Goal: Navigation & Orientation: Find specific page/section

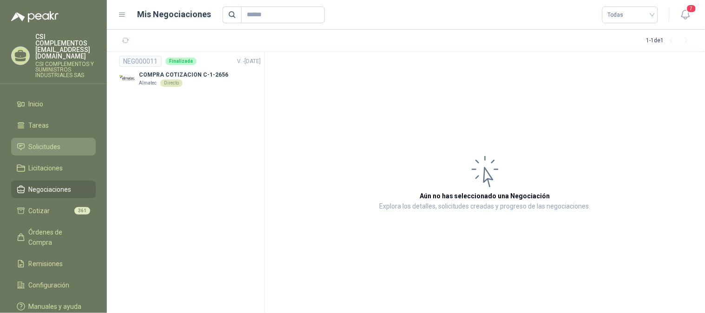
click at [44, 142] on span "Solicitudes" at bounding box center [45, 147] width 32 height 10
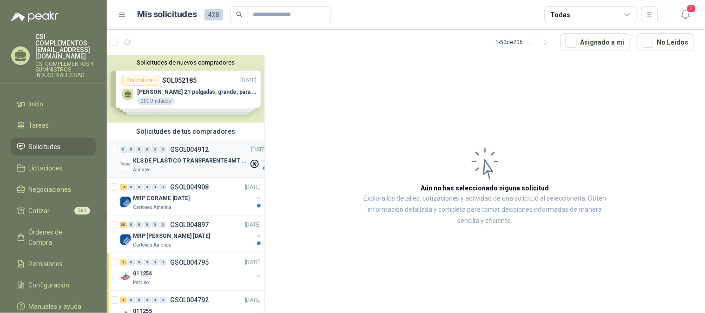
click at [192, 155] on div "KLS DE PLASTICO TRANSPARENTE 4MT CAL 4 Y CINTA TRA" at bounding box center [191, 160] width 116 height 11
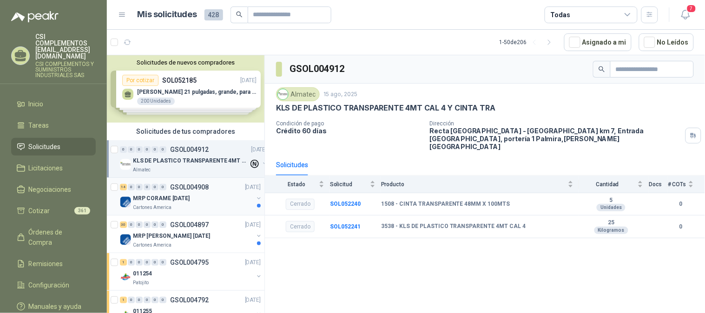
click at [208, 202] on div "MRP CORAME [DATE]" at bounding box center [193, 198] width 120 height 11
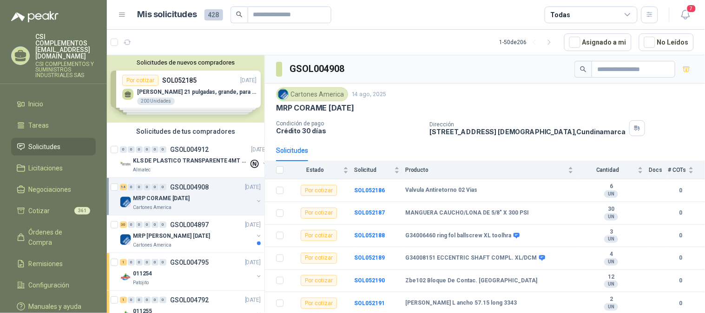
click at [33, 138] on link "Solicitudes" at bounding box center [53, 147] width 85 height 18
